Goal: Transaction & Acquisition: Purchase product/service

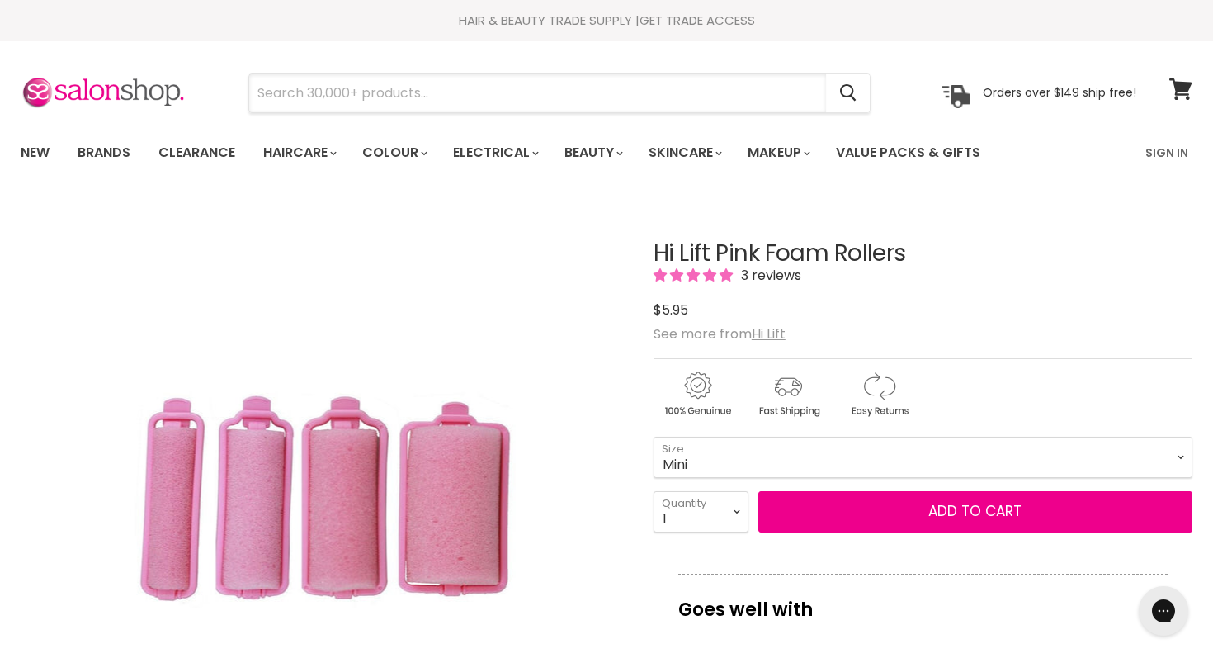
click at [337, 110] on input "Search" at bounding box center [537, 93] width 577 height 38
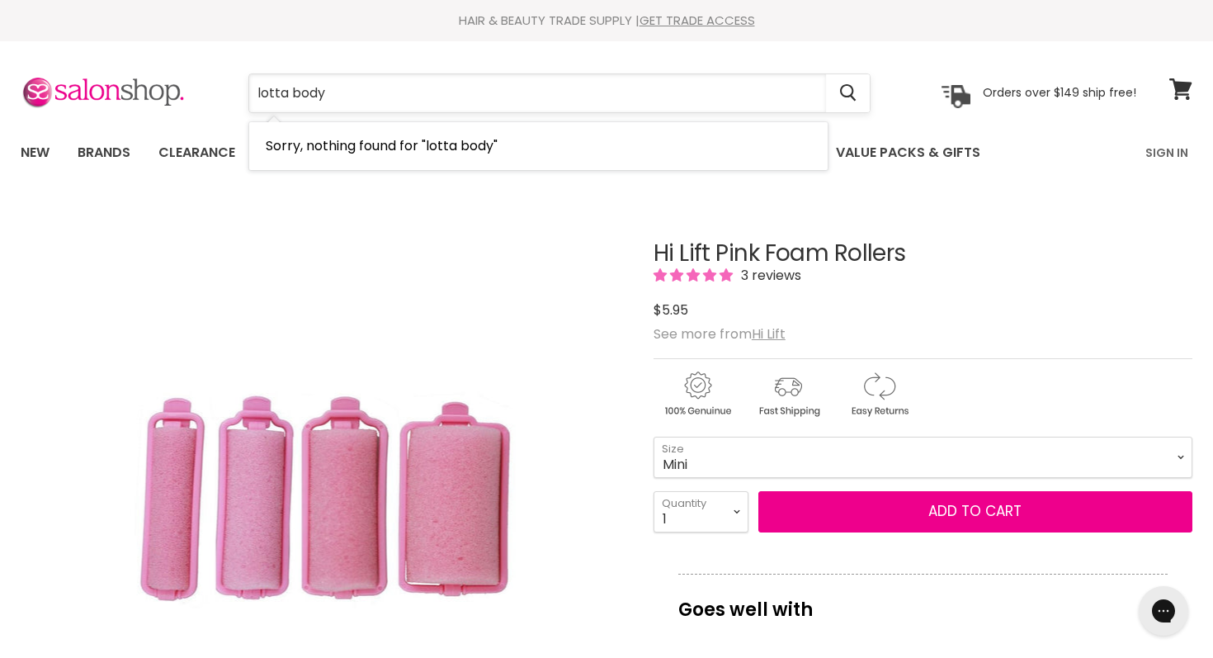
click at [363, 90] on input "lotta body" at bounding box center [537, 93] width 577 height 38
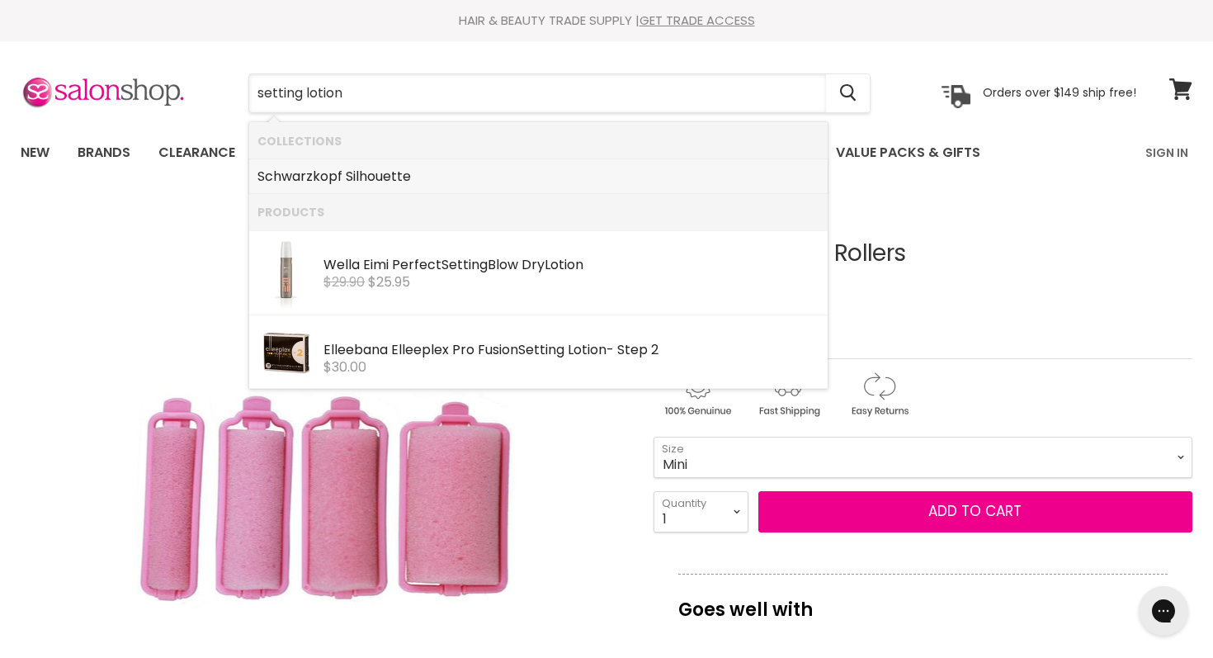
type input "setting lotion"
click at [95, 134] on li "Brands" at bounding box center [104, 153] width 78 height 48
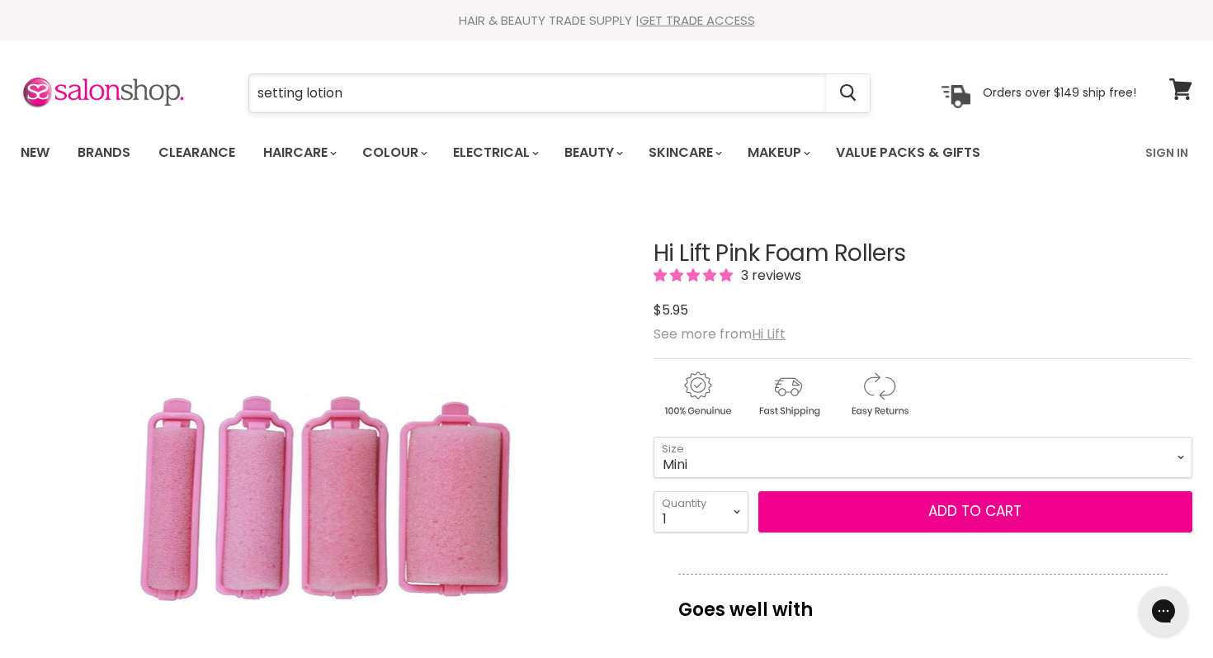
click at [511, 75] on input "setting lotion" at bounding box center [537, 93] width 577 height 38
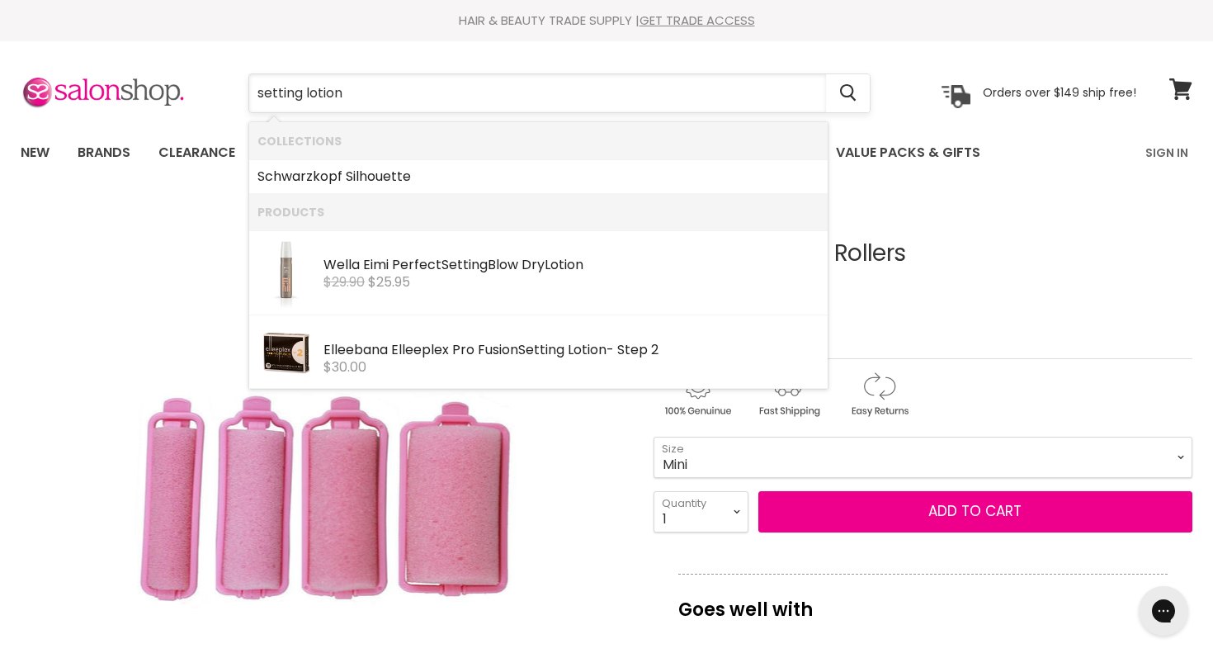
click at [511, 75] on input "setting lotion" at bounding box center [537, 93] width 577 height 38
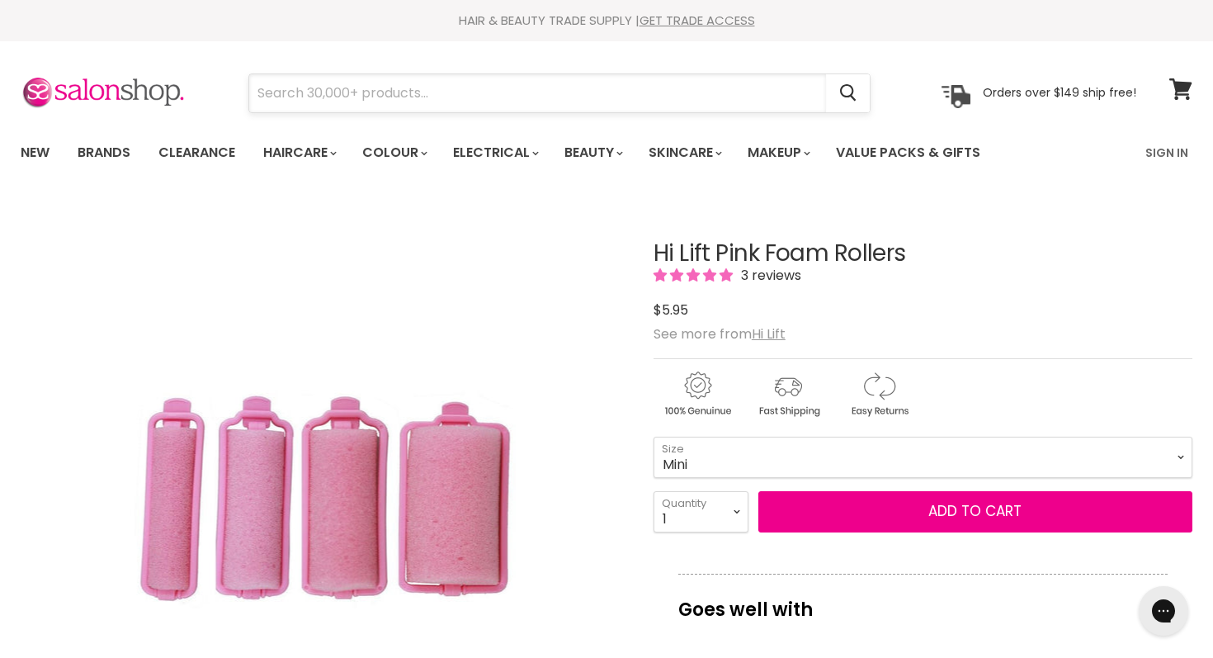
click at [295, 93] on input "Search" at bounding box center [537, 93] width 577 height 38
click at [182, 125] on section "Menu Cancel" at bounding box center [606, 84] width 1213 height 87
click at [408, 96] on input "Search" at bounding box center [537, 93] width 577 height 38
type input "pin curl"
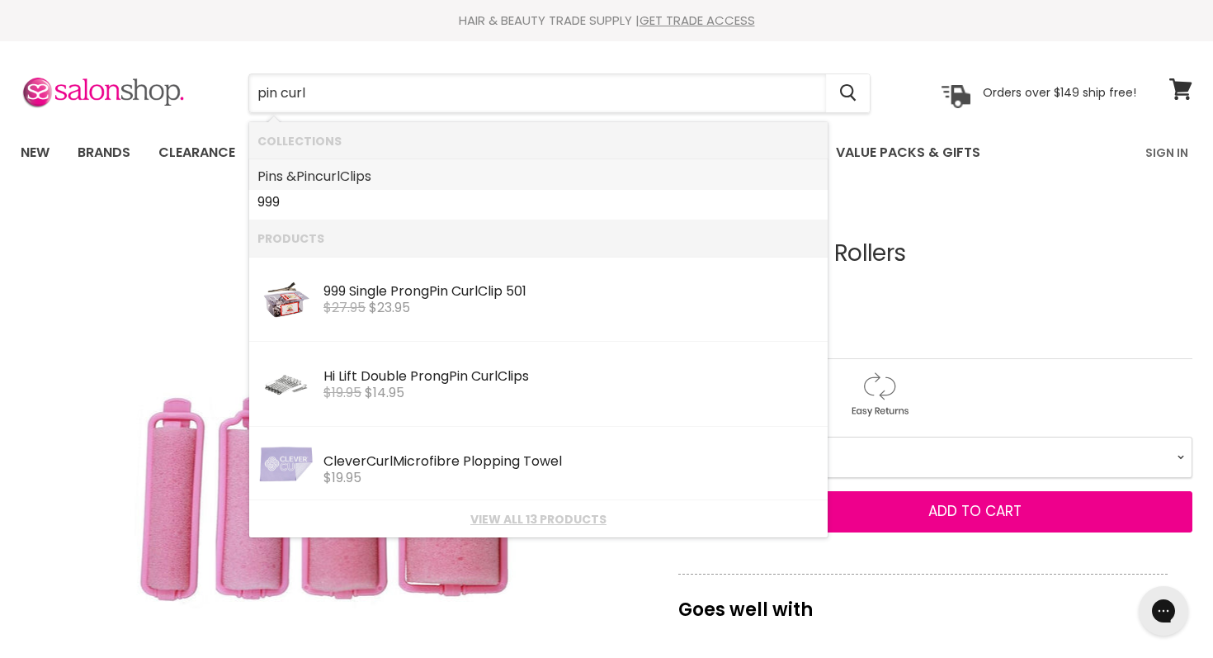
click at [340, 167] on b "curl" at bounding box center [327, 176] width 25 height 19
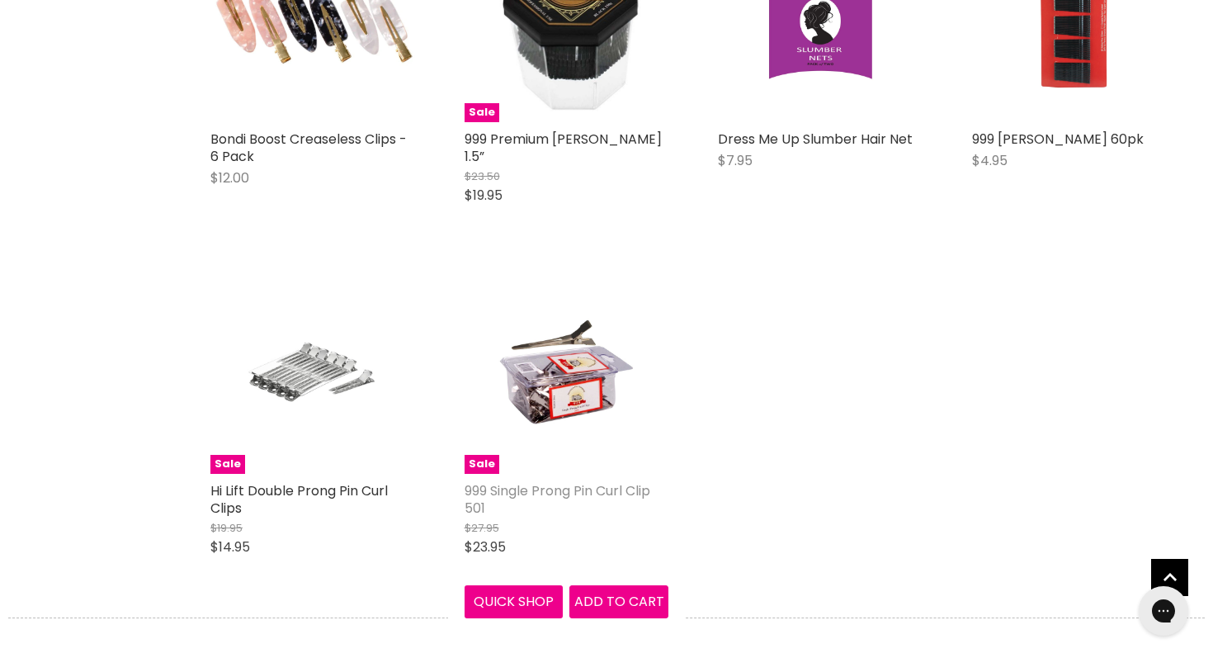
scroll to position [510, 0]
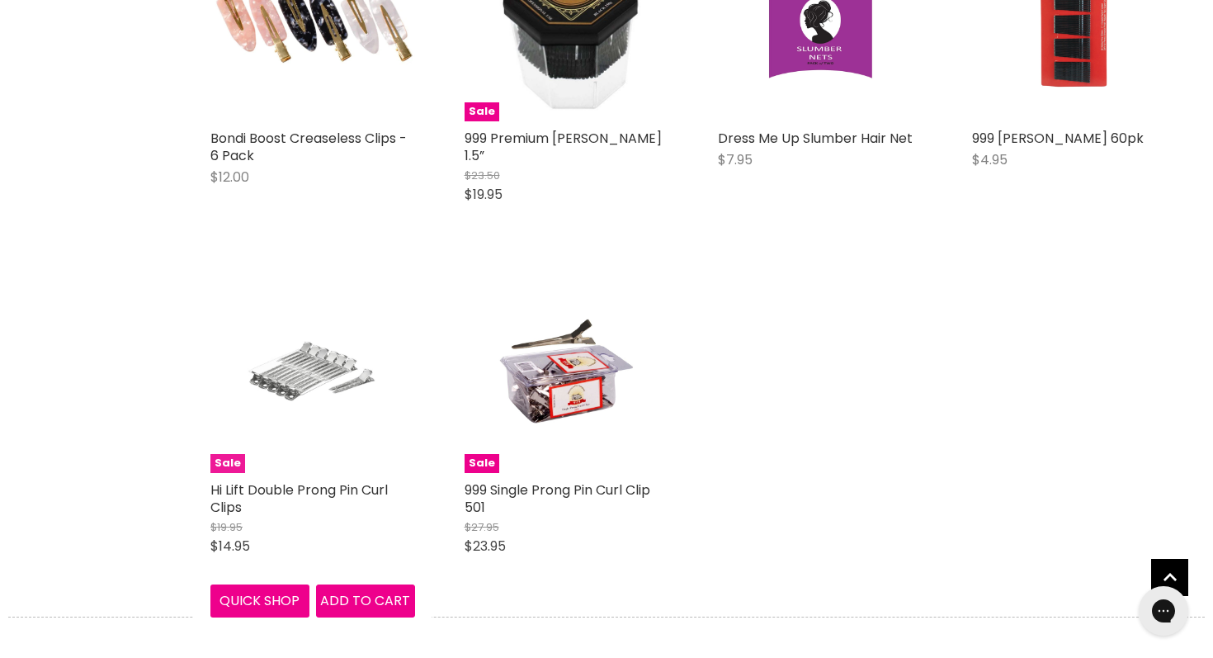
click at [337, 337] on img "Main content" at bounding box center [312, 371] width 136 height 205
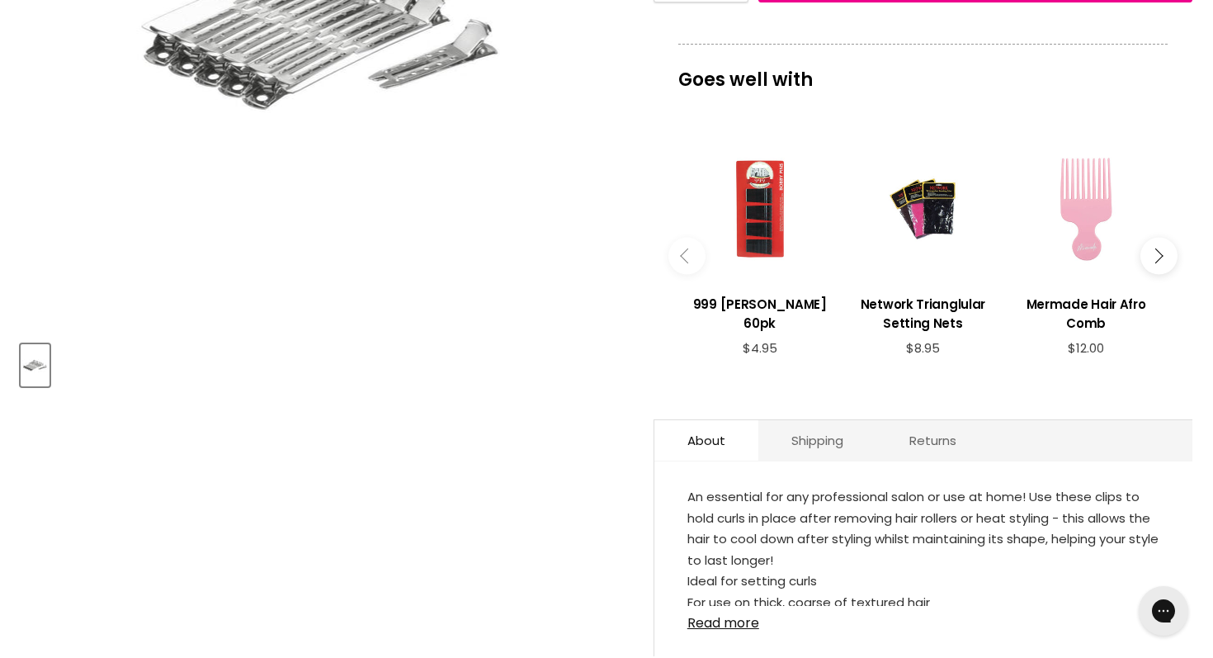
scroll to position [738, 0]
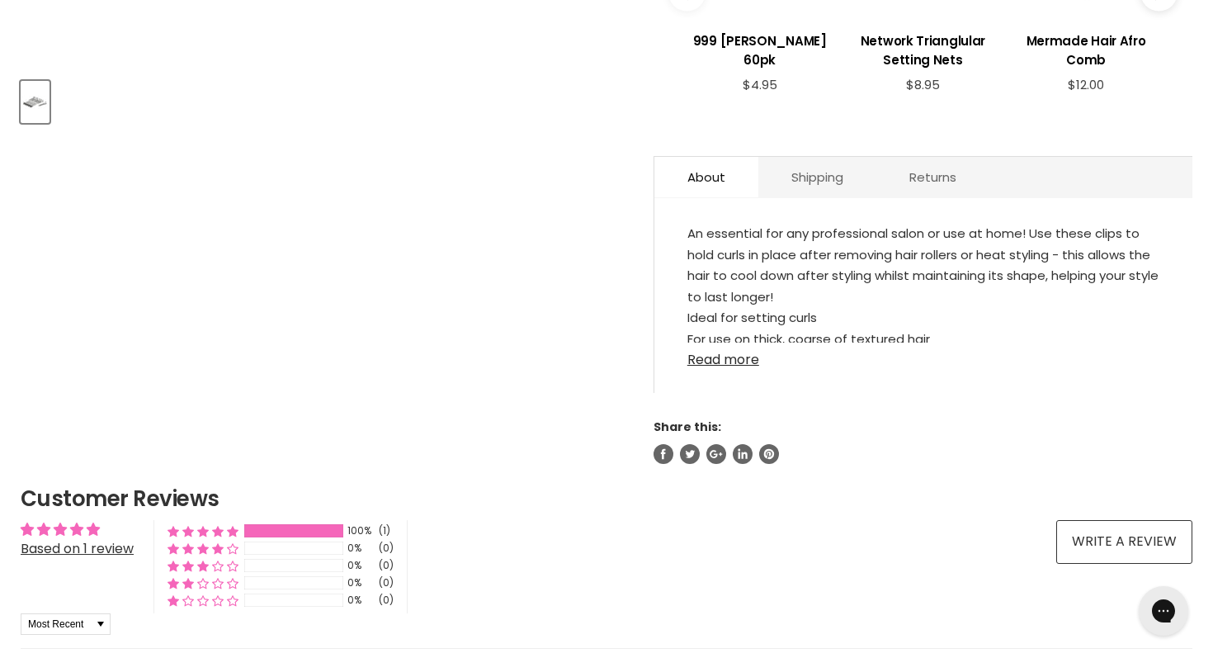
click at [708, 346] on link "Read more" at bounding box center [923, 354] width 472 height 25
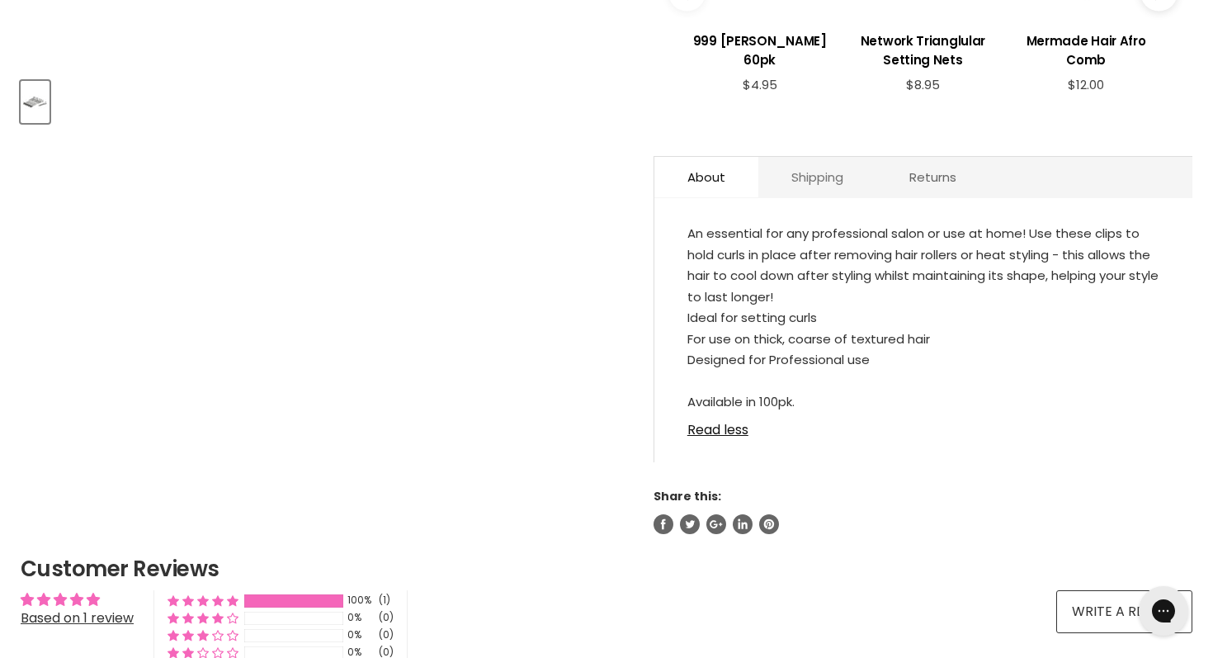
click at [810, 191] on link "Shipping" at bounding box center [817, 177] width 118 height 40
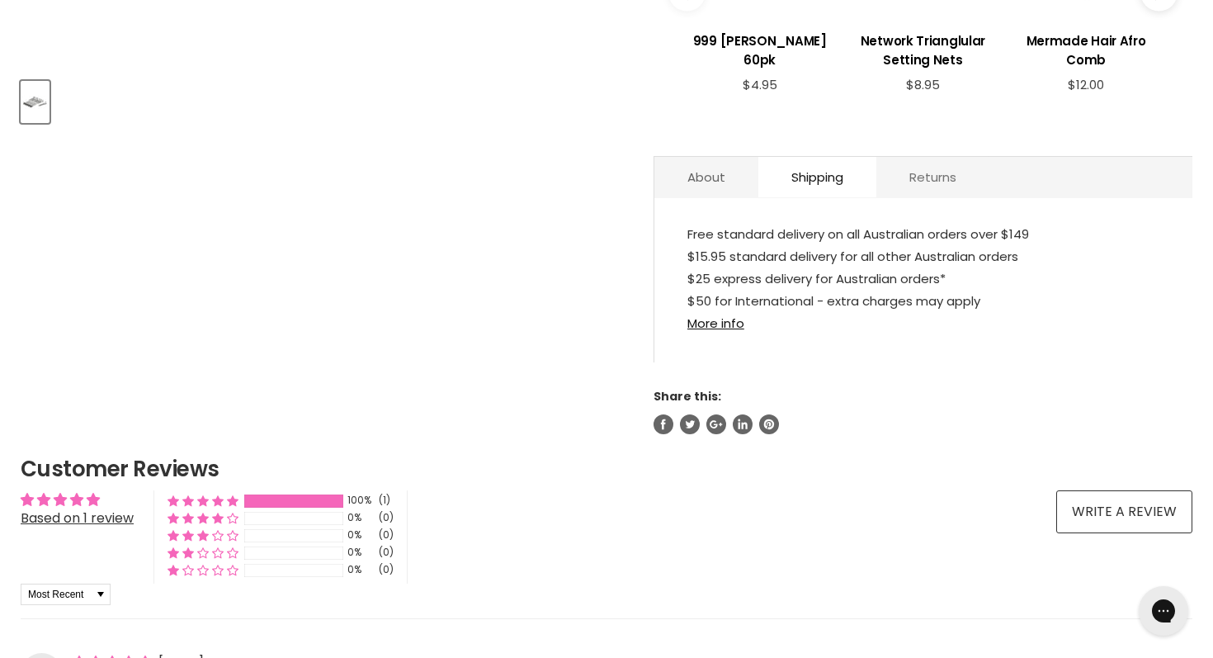
click at [922, 189] on link "Returns" at bounding box center [932, 177] width 113 height 40
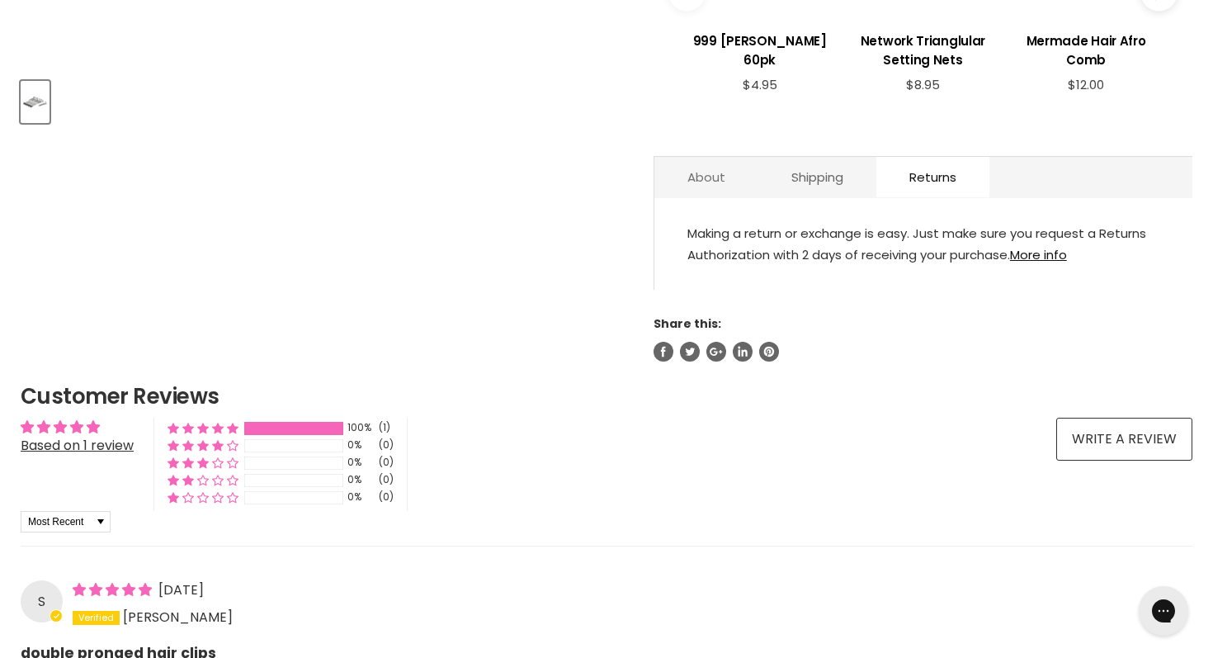
click at [697, 190] on link "About" at bounding box center [706, 177] width 104 height 40
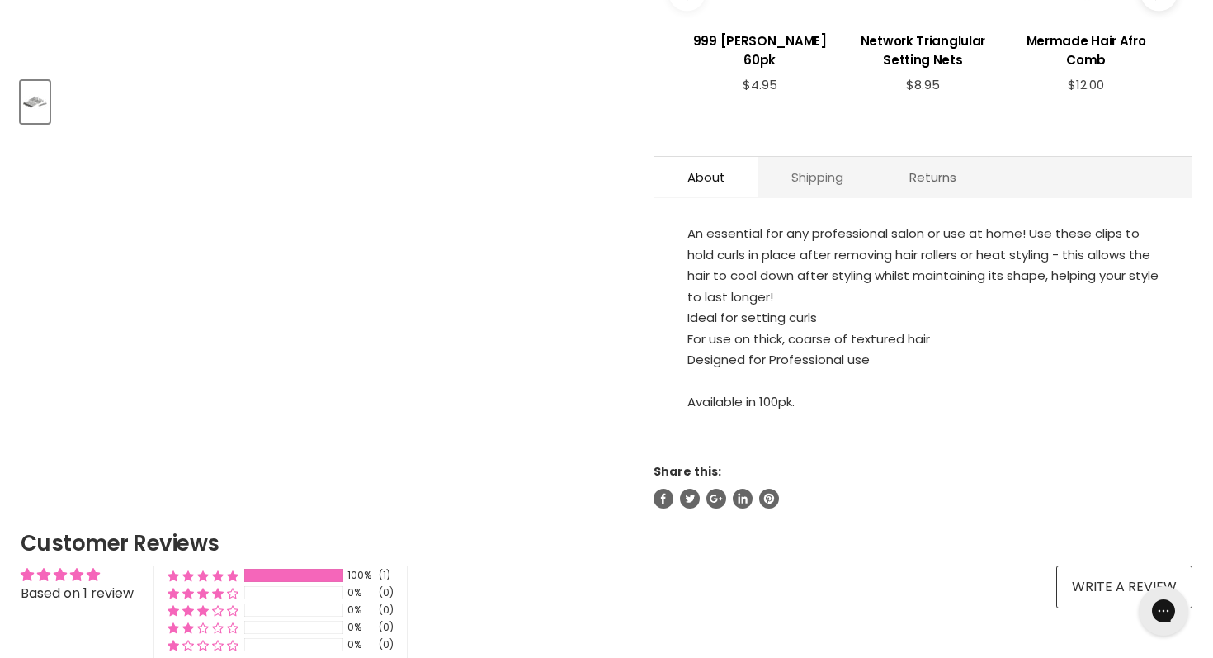
click at [790, 190] on link "Shipping" at bounding box center [817, 177] width 118 height 40
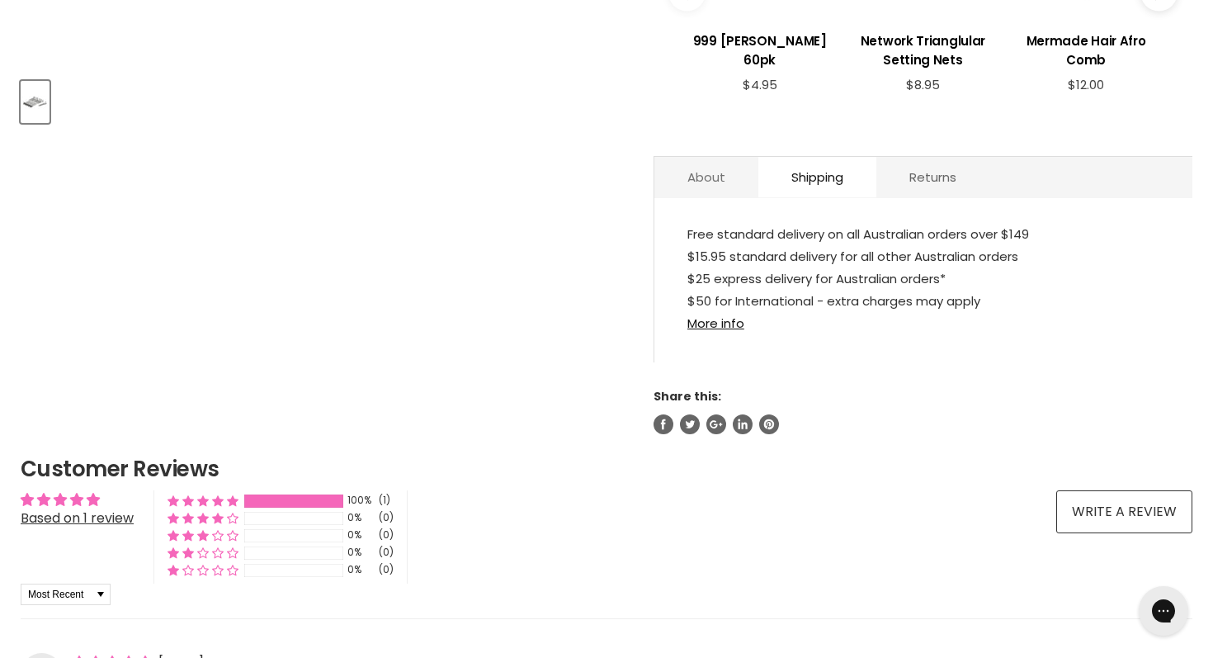
click at [713, 188] on link "About" at bounding box center [706, 177] width 104 height 40
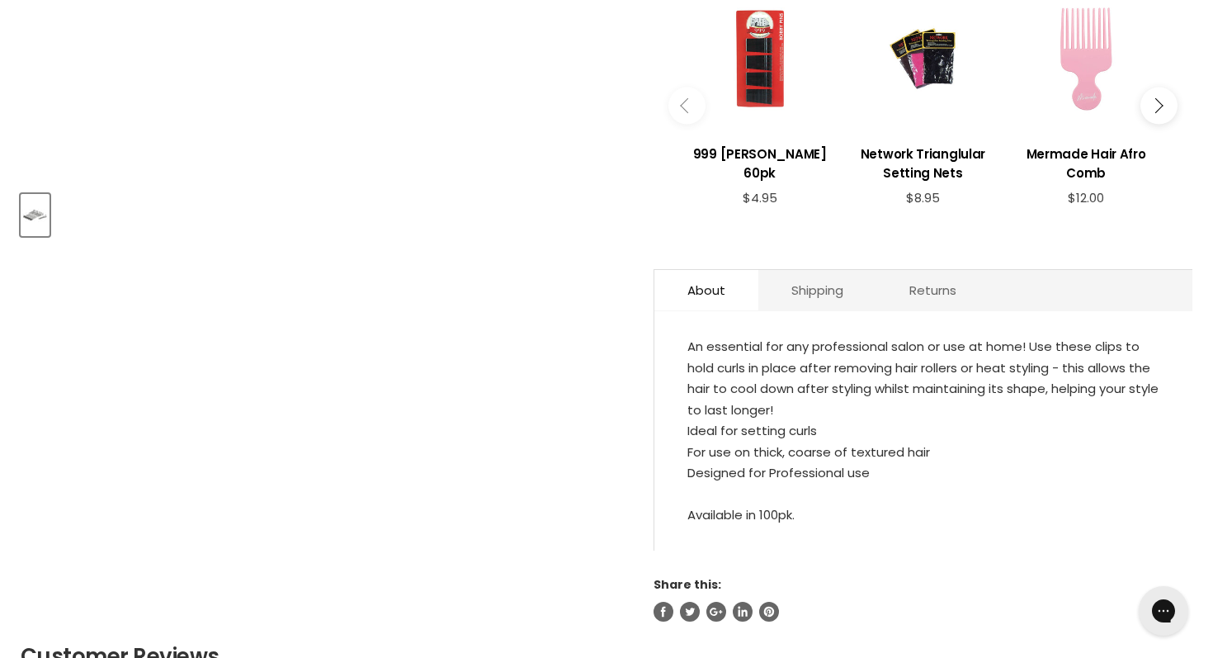
scroll to position [0, 0]
